Goal: Task Accomplishment & Management: Manage account settings

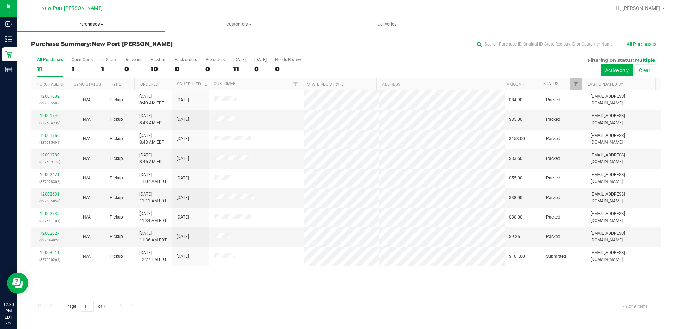
click at [94, 26] on span "Purchases" at bounding box center [91, 24] width 148 height 6
click at [87, 48] on li "Fulfillment" at bounding box center [91, 51] width 148 height 8
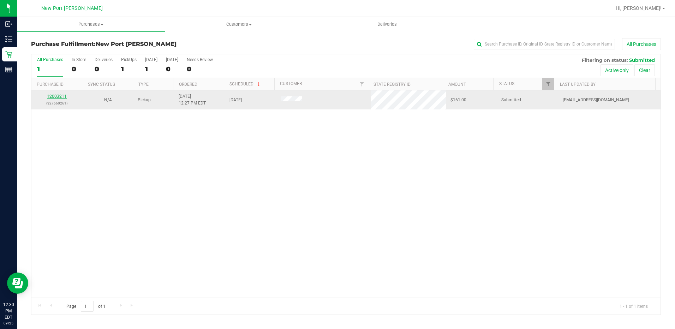
click at [60, 95] on link "12003211" at bounding box center [57, 96] width 20 height 5
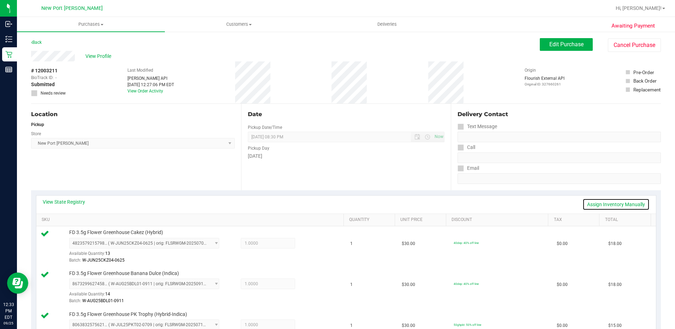
click at [591, 203] on link "Assign Inventory Manually" at bounding box center [616, 205] width 67 height 12
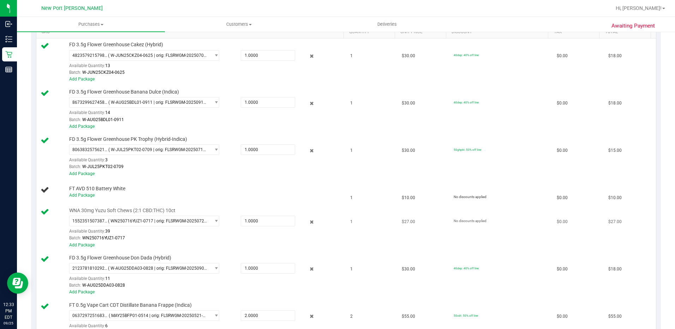
scroll to position [212, 0]
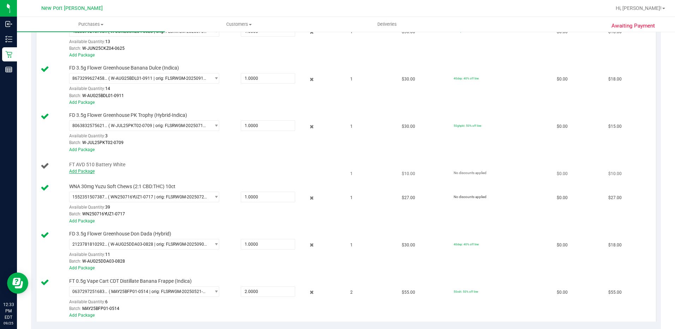
click at [87, 172] on link "Add Package" at bounding box center [81, 171] width 25 height 5
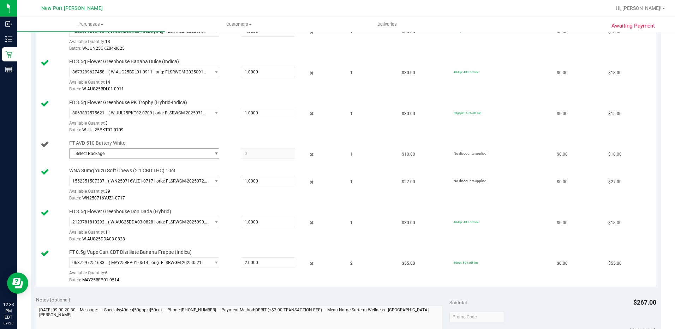
click at [214, 155] on span "select" at bounding box center [216, 154] width 5 height 6
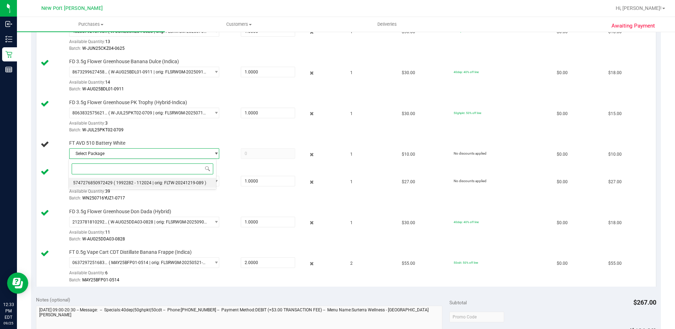
click at [194, 182] on span "( 1992282 - 112024 | orig: FLTW-20241219-089 )" at bounding box center [160, 183] width 93 height 5
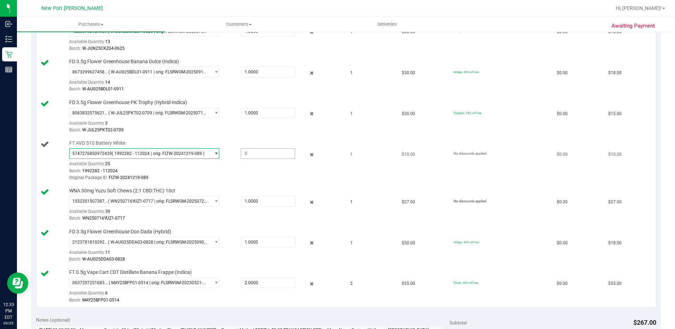
click at [261, 153] on span at bounding box center [268, 153] width 54 height 11
type input "1"
type input "1.0000"
click at [282, 305] on td "FT 0.5g Vape Cart CDT Distillate Banana Frappe (Indica) 0637297251683505 ( MAY2…" at bounding box center [191, 286] width 310 height 41
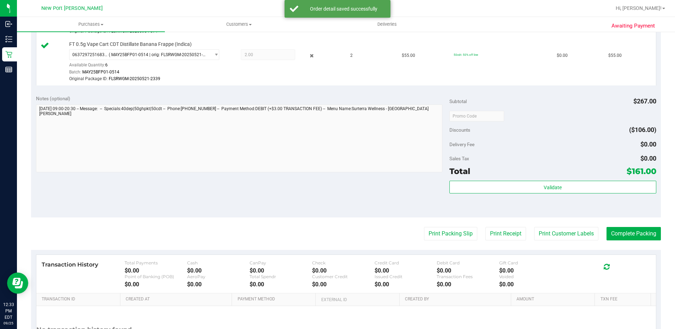
scroll to position [495, 0]
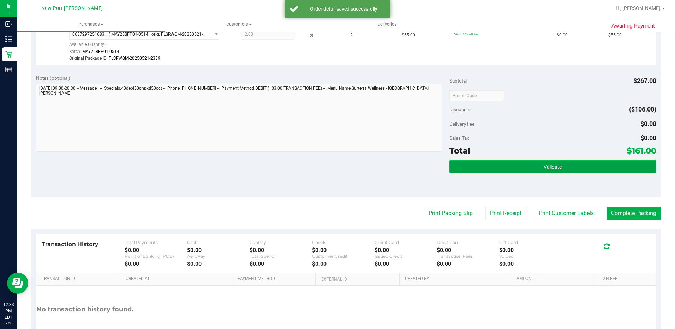
click at [511, 168] on button "Validate" at bounding box center [553, 166] width 207 height 13
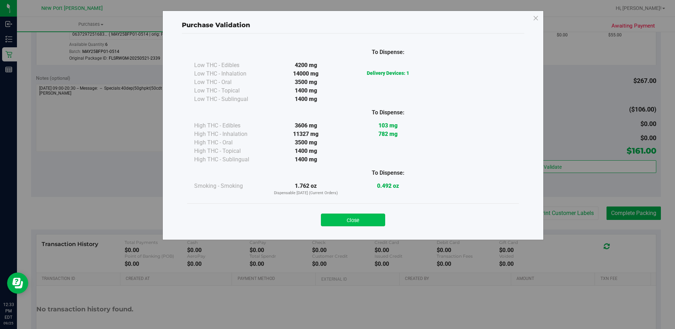
click at [372, 220] on button "Close" at bounding box center [353, 220] width 64 height 13
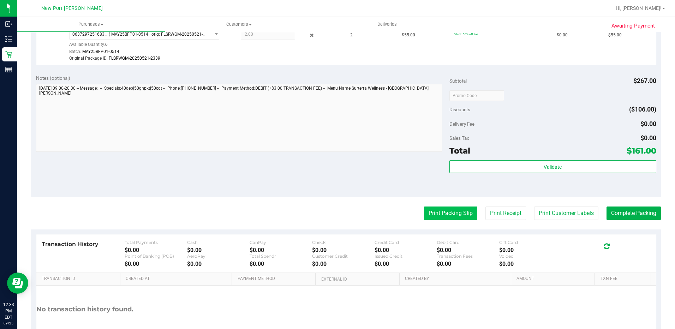
click at [447, 214] on button "Print Packing Slip" at bounding box center [450, 213] width 53 height 13
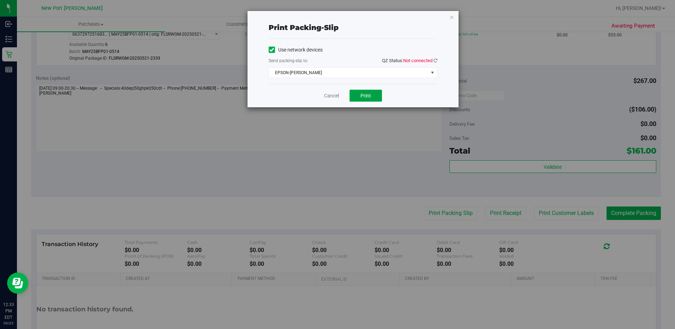
click at [365, 94] on span "Print" at bounding box center [366, 96] width 11 height 6
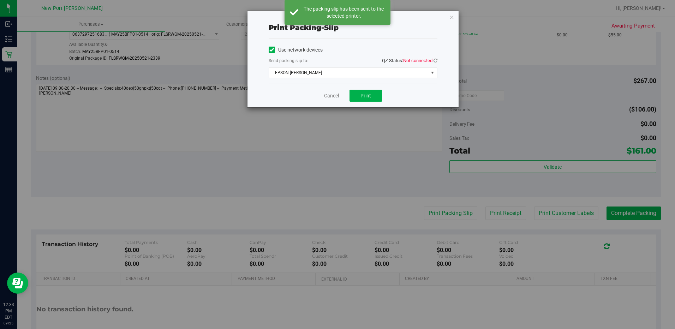
click at [332, 96] on link "Cancel" at bounding box center [331, 95] width 15 height 7
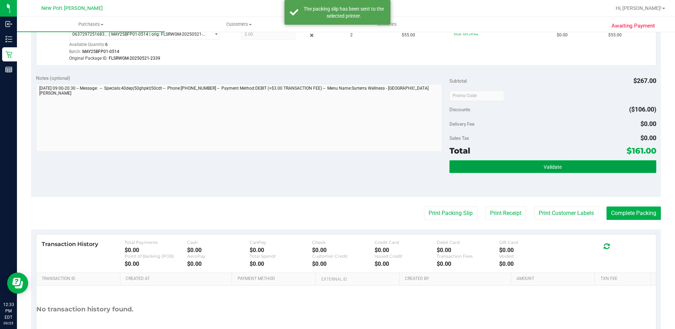
click at [520, 162] on button "Validate" at bounding box center [553, 166] width 207 height 13
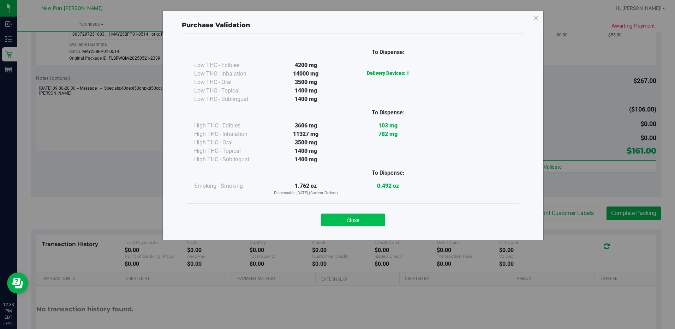
click at [357, 223] on button "Close" at bounding box center [353, 220] width 64 height 13
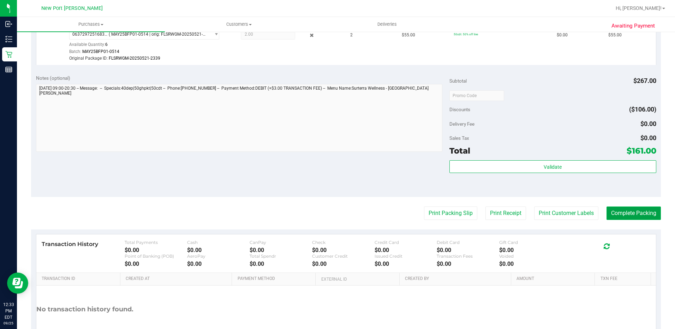
click at [617, 216] on button "Complete Packing" at bounding box center [634, 213] width 54 height 13
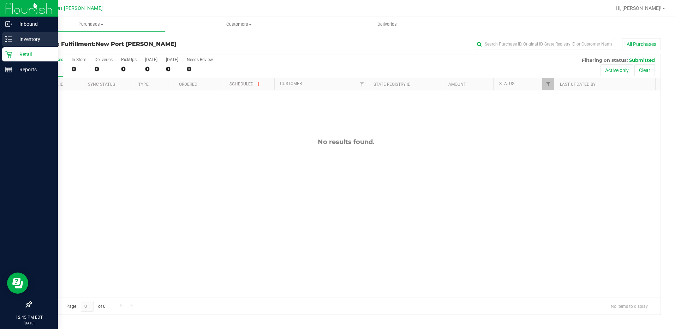
click at [10, 39] on icon at bounding box center [8, 39] width 7 height 7
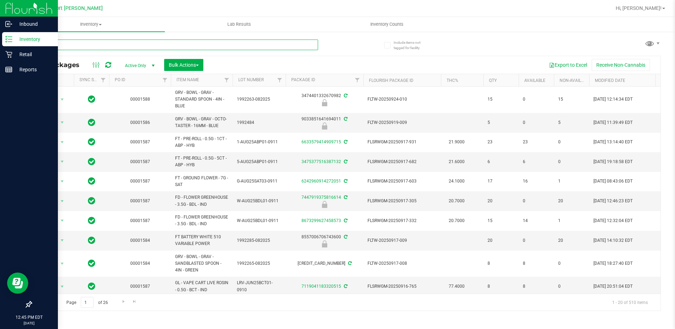
click at [55, 45] on input "text" at bounding box center [174, 45] width 287 height 11
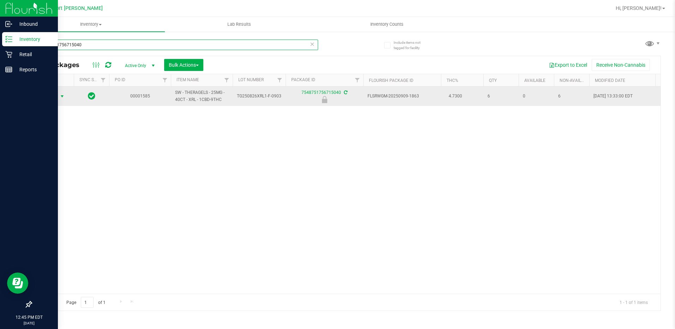
type input "7548751756715040"
click at [59, 96] on span "select" at bounding box center [62, 97] width 6 height 6
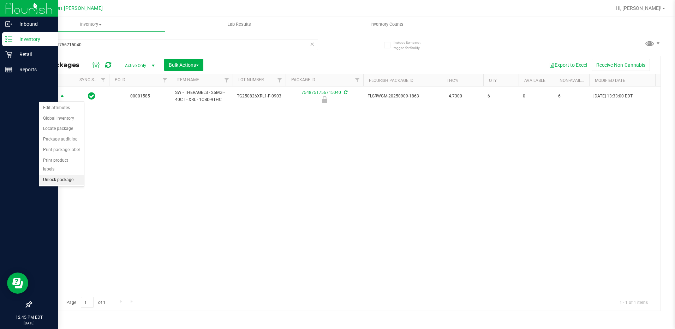
click at [71, 175] on li "Unlock package" at bounding box center [61, 180] width 45 height 11
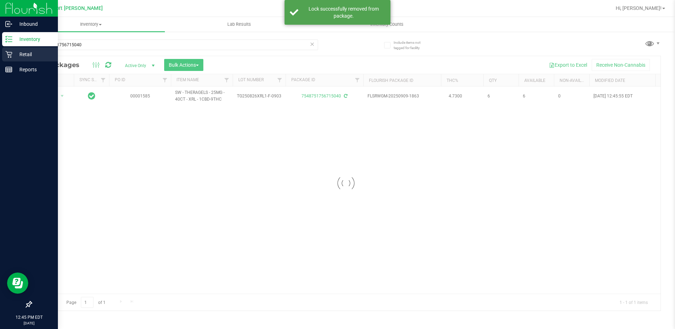
click at [8, 52] on icon at bounding box center [8, 54] width 7 height 7
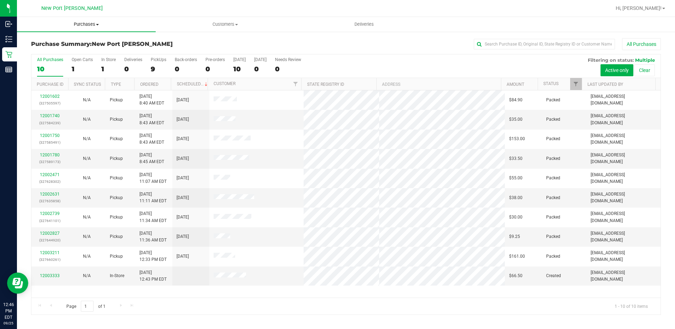
click at [88, 25] on span "Purchases" at bounding box center [86, 24] width 139 height 6
click at [182, 46] on h3 "Purchase Summary: [GEOGRAPHIC_DATA][PERSON_NAME]" at bounding box center [136, 44] width 210 height 6
